Goal: Check status: Check status

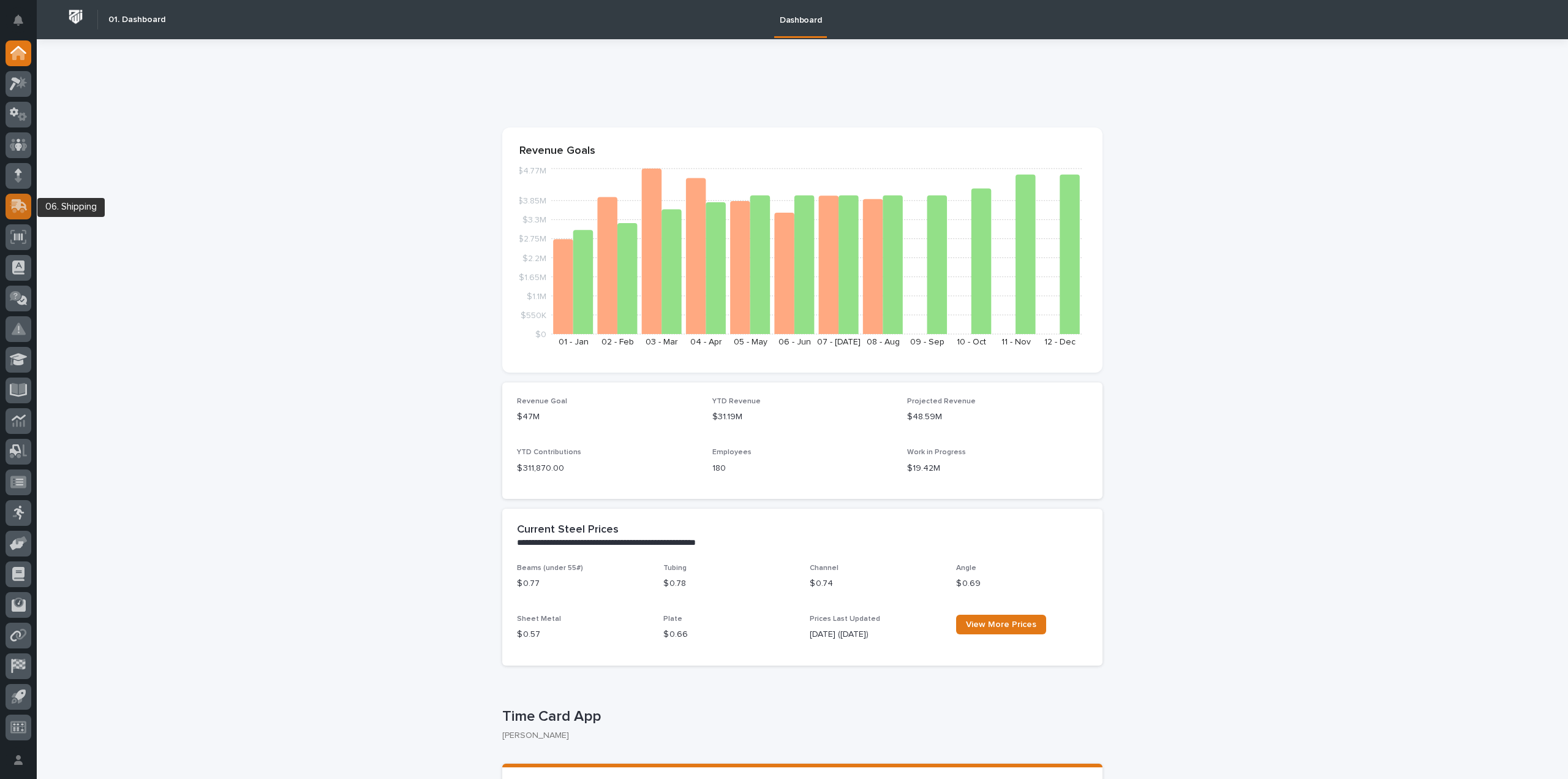
click at [14, 211] on icon at bounding box center [17, 207] width 15 height 12
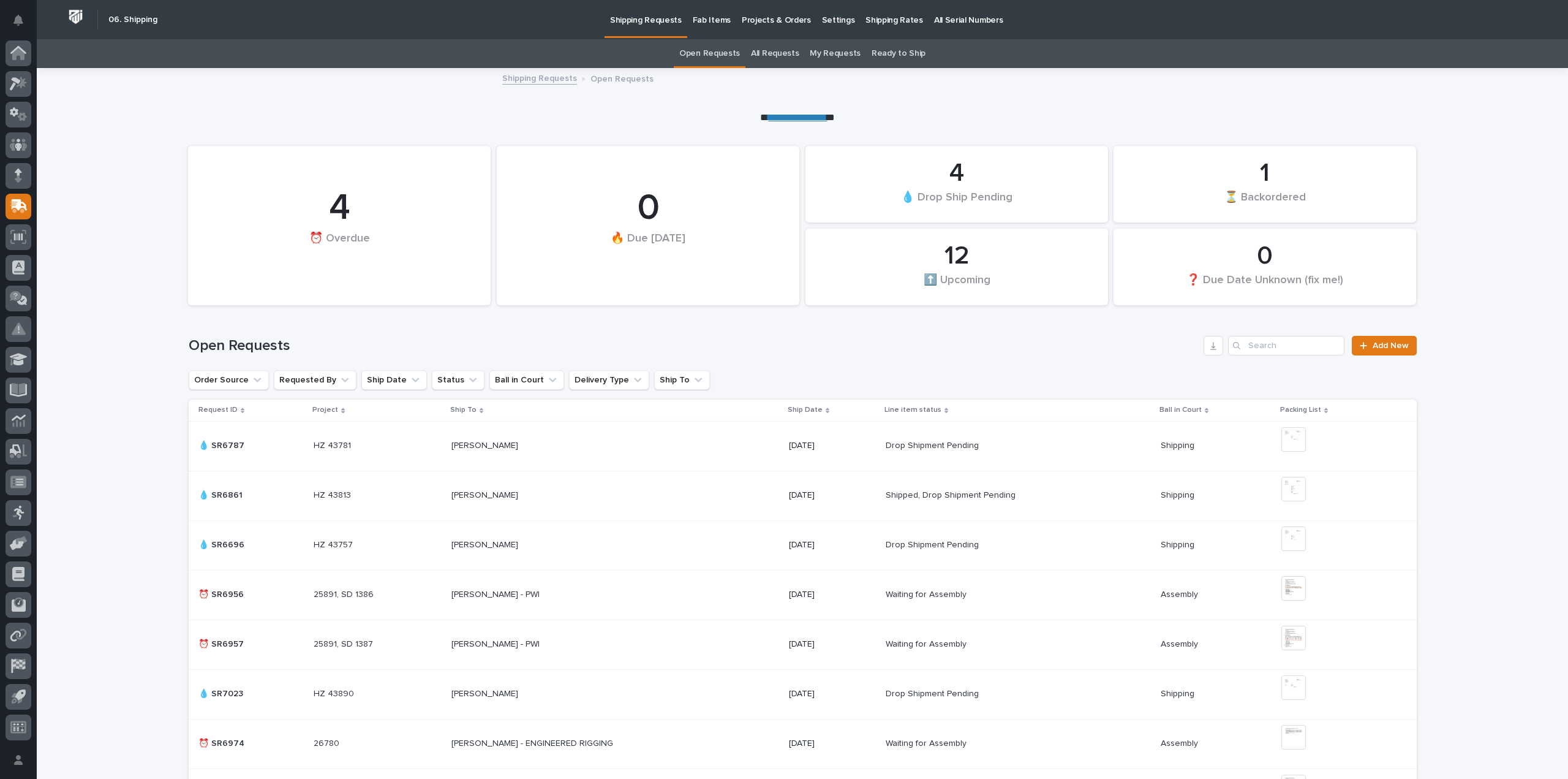
click at [784, 50] on link "All Requests" at bounding box center [775, 53] width 48 height 28
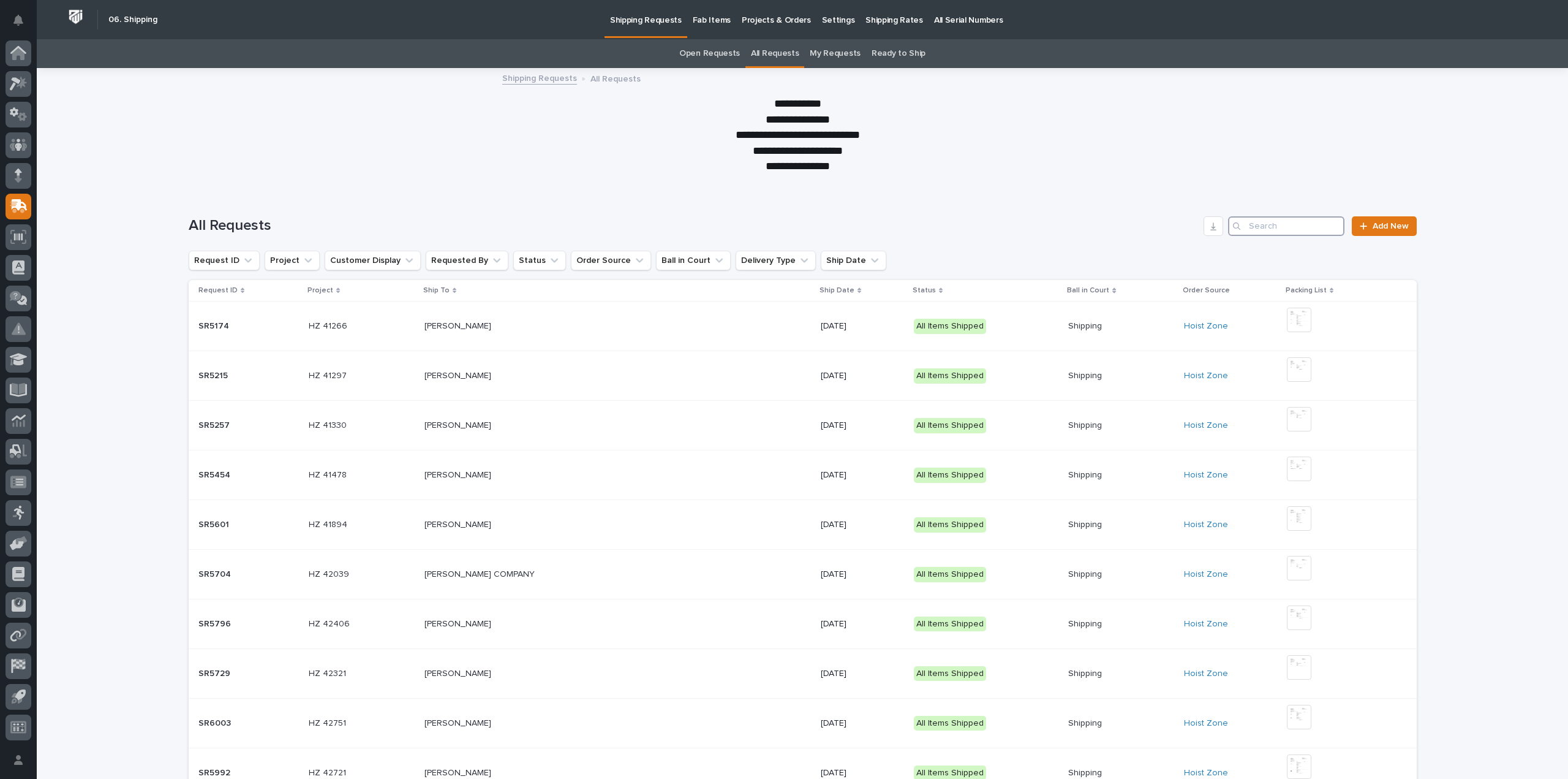
click at [1272, 227] on input "Search" at bounding box center [1286, 226] width 117 height 20
type input "7070"
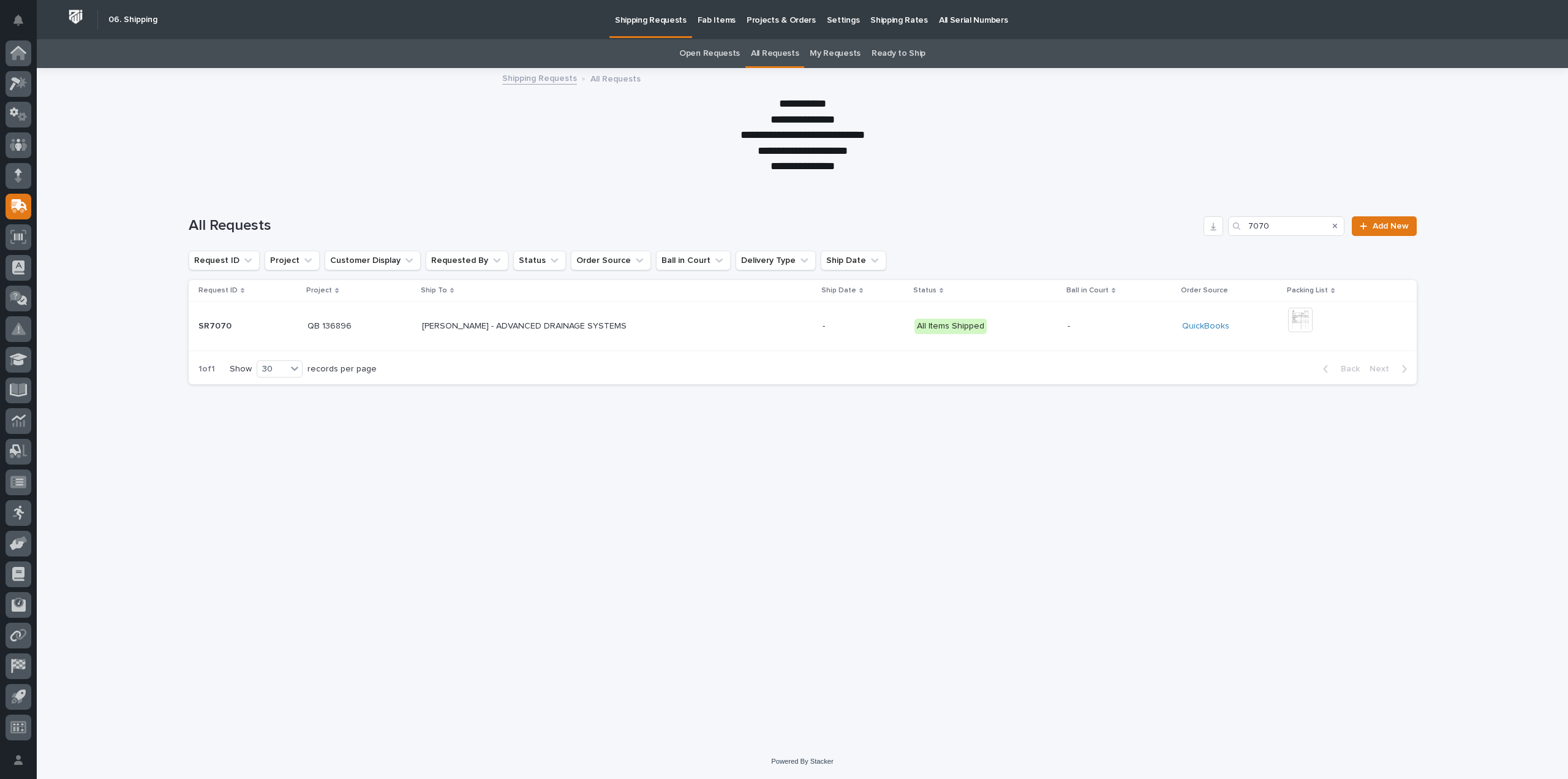
click at [830, 331] on td "-" at bounding box center [864, 326] width 92 height 50
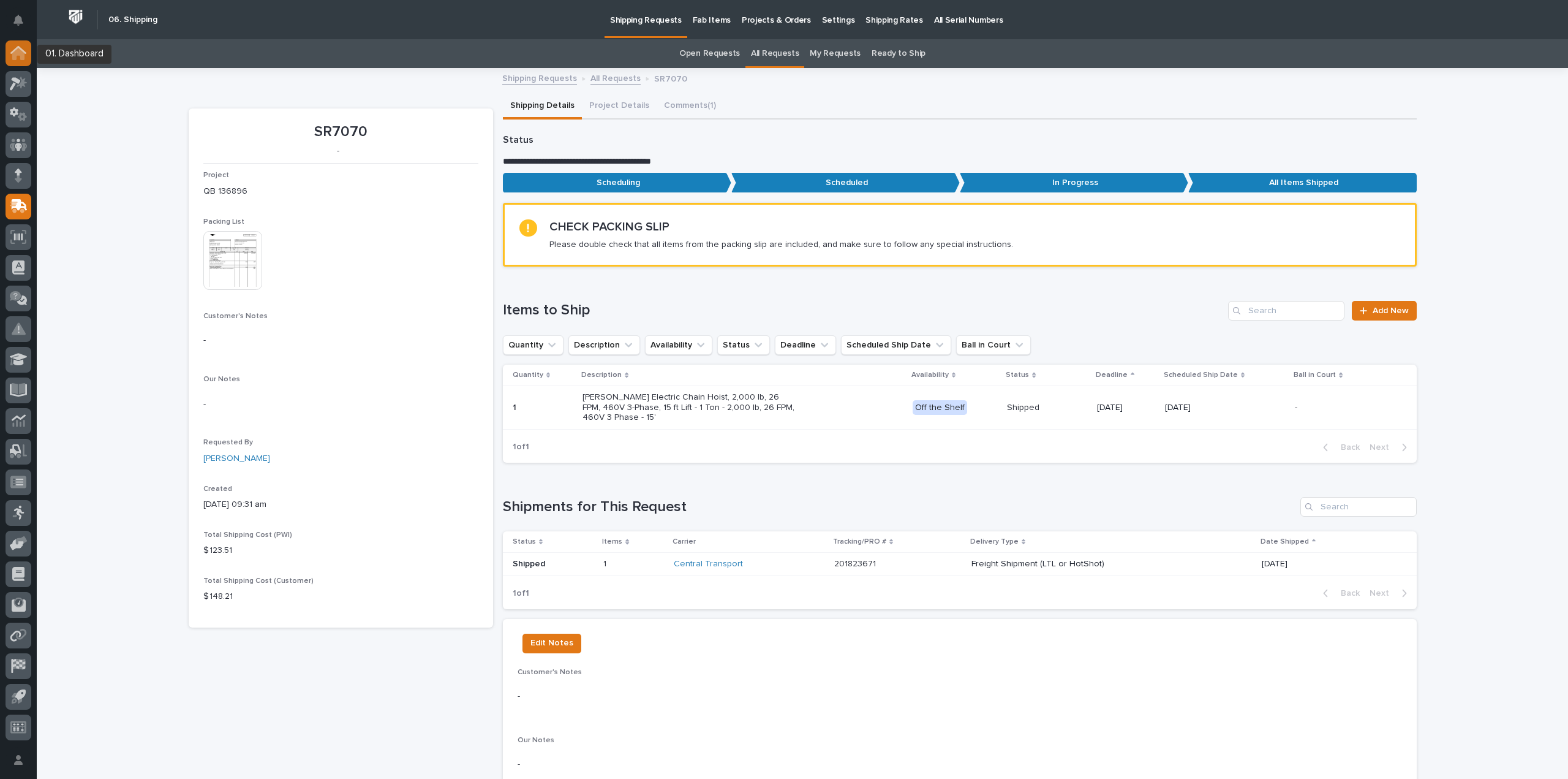
click at [16, 50] on icon at bounding box center [18, 54] width 12 height 12
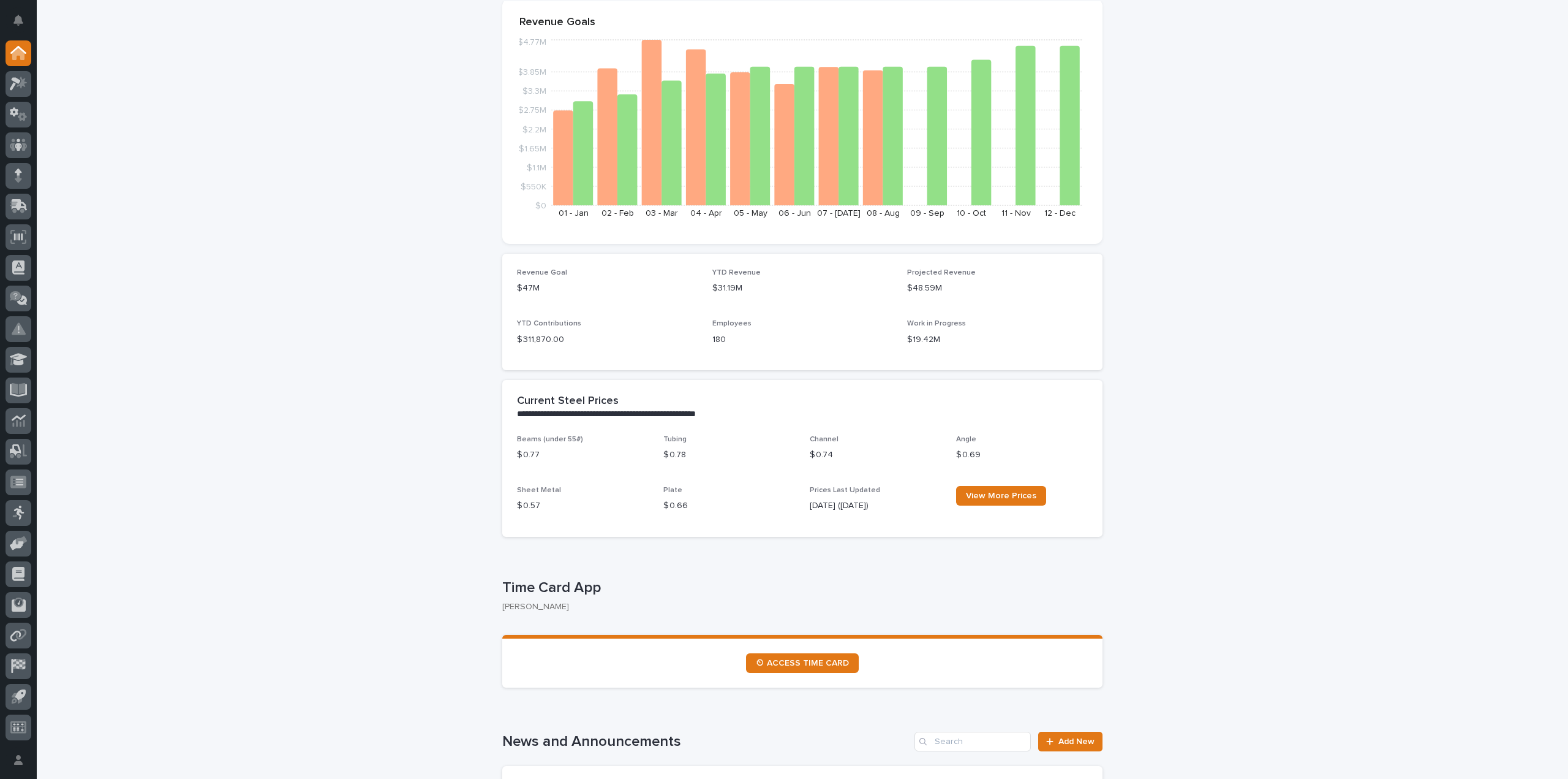
scroll to position [184, 0]
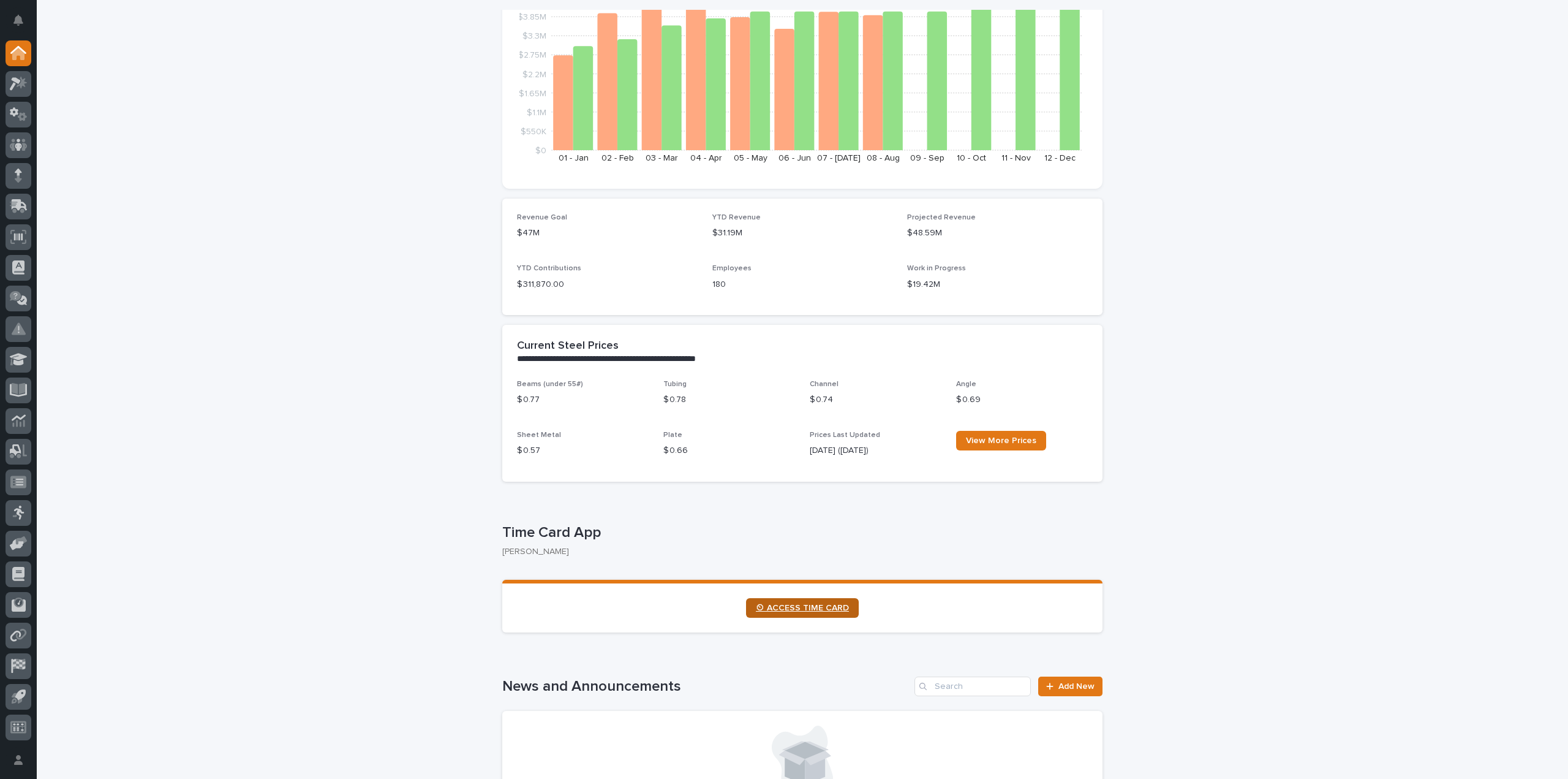
click at [805, 608] on span "⏲ ACCESS TIME CARD" at bounding box center [802, 607] width 93 height 9
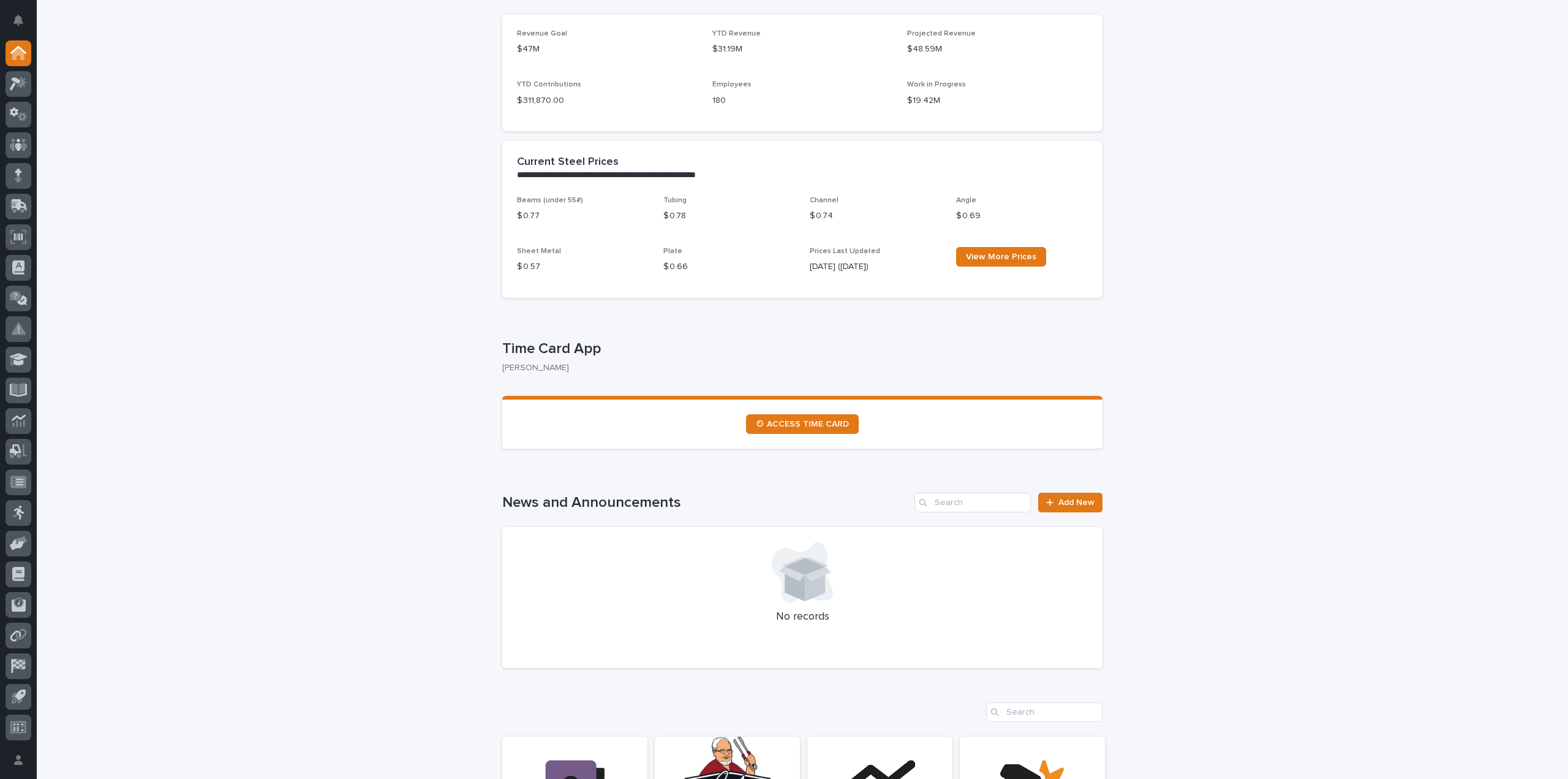
scroll to position [0, 0]
